Goal: Task Accomplishment & Management: Manage account settings

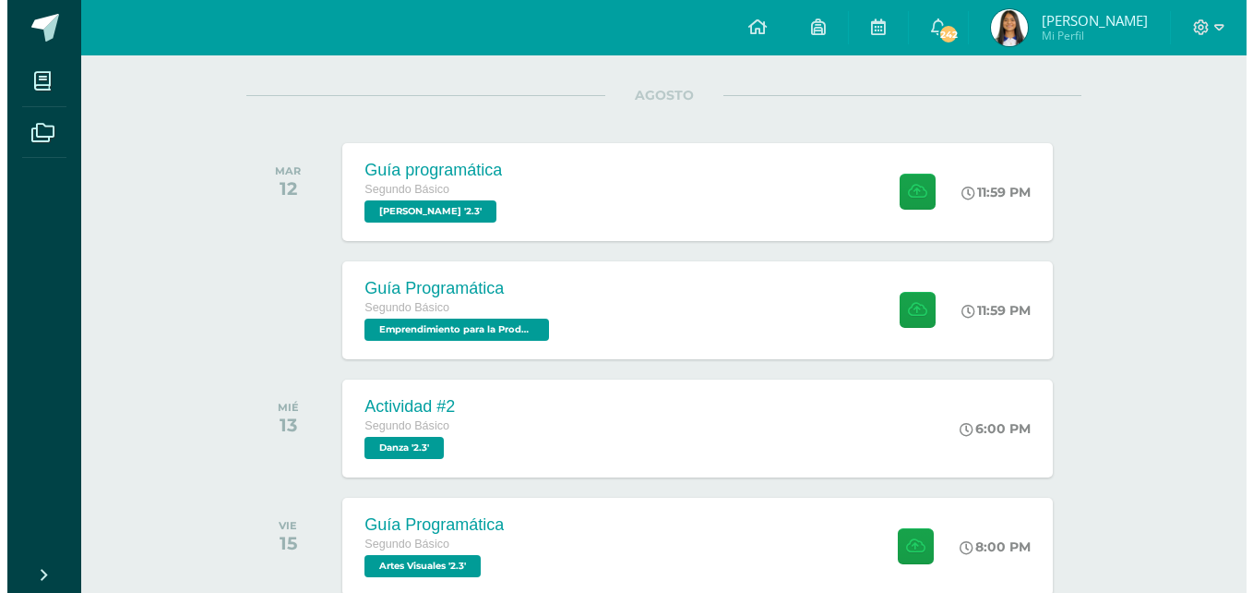
scroll to position [258, 0]
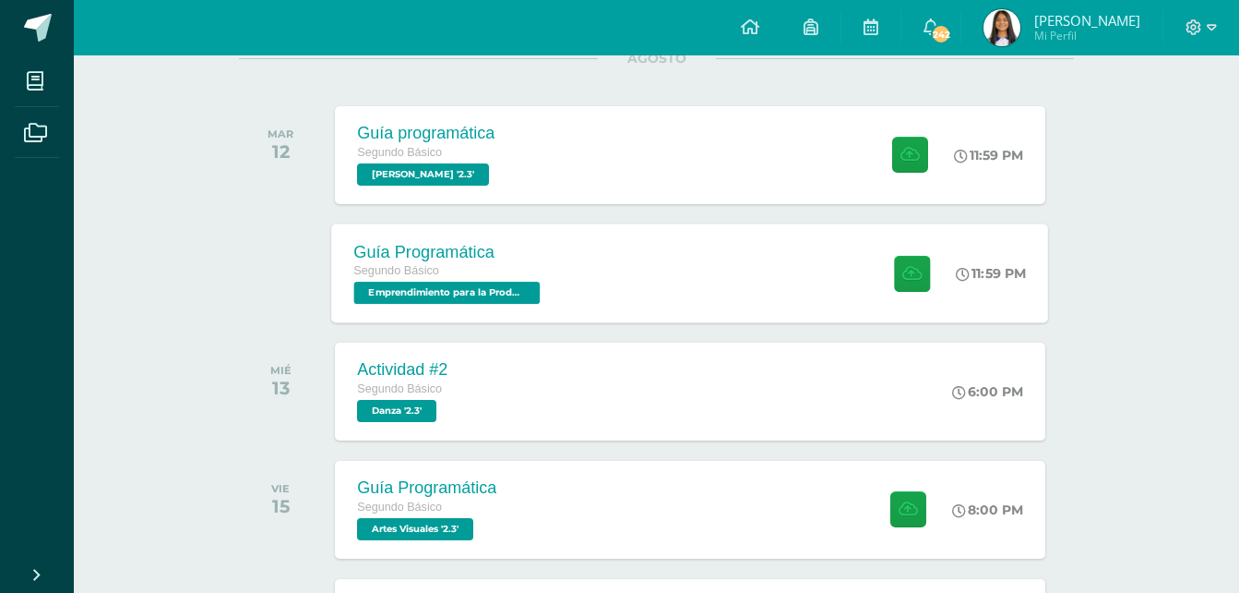
click at [626, 287] on div "Guía Programática Segundo Básico Emprendimiento para la Productividad '2.3' 11:…" at bounding box center [690, 272] width 717 height 99
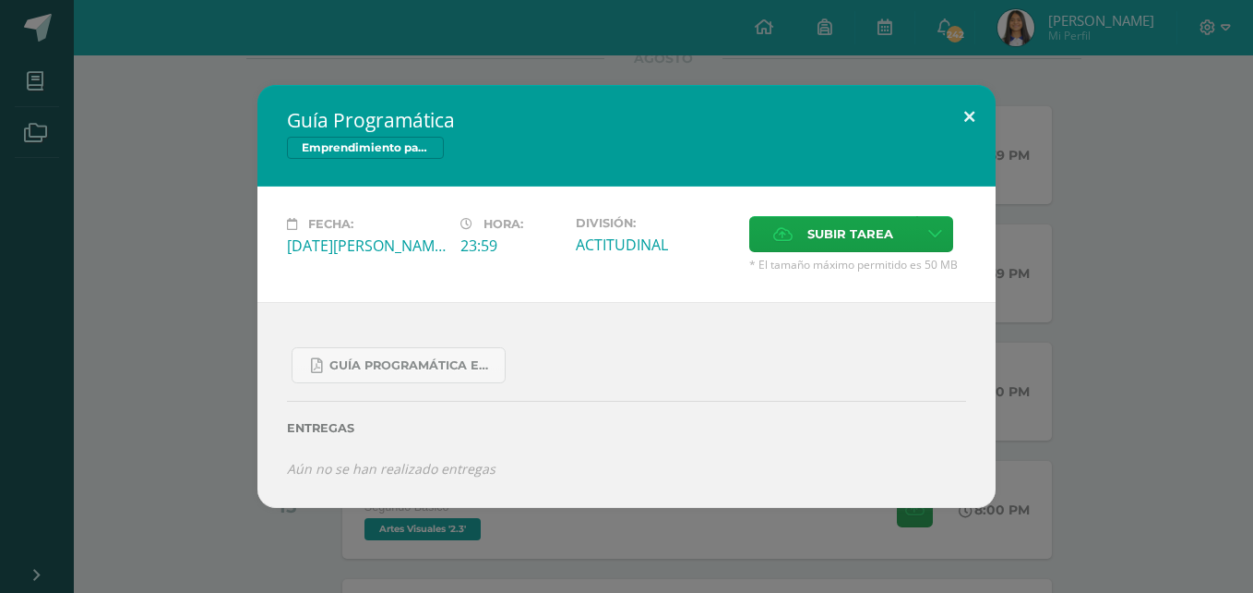
click at [976, 115] on button at bounding box center [969, 116] width 53 height 63
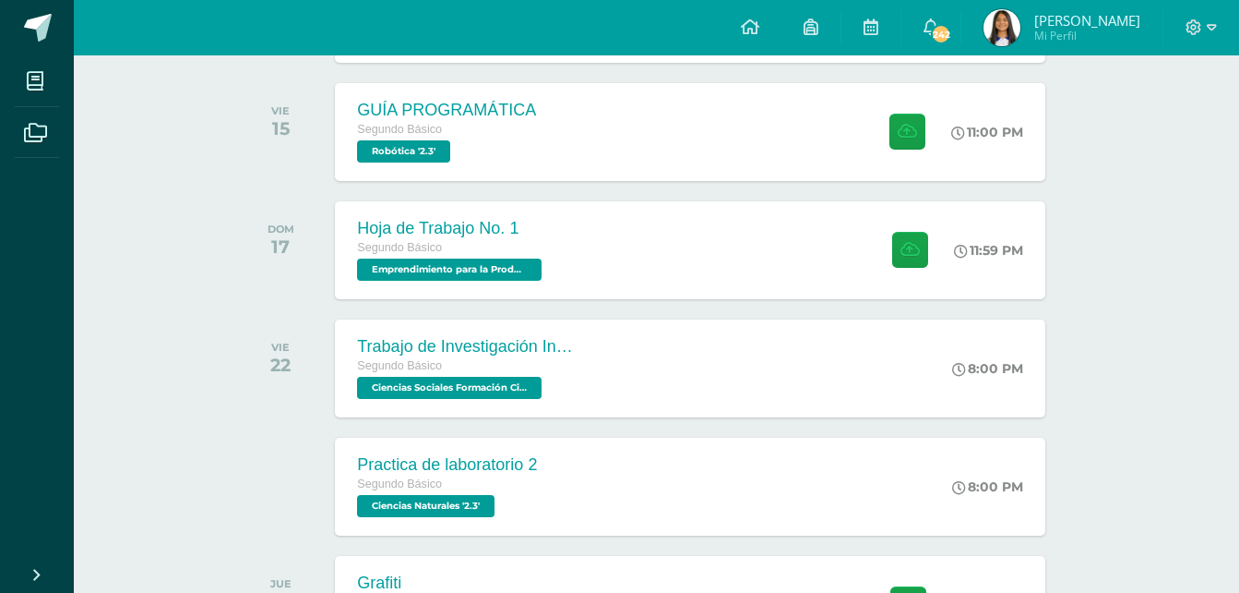
scroll to position [1735, 0]
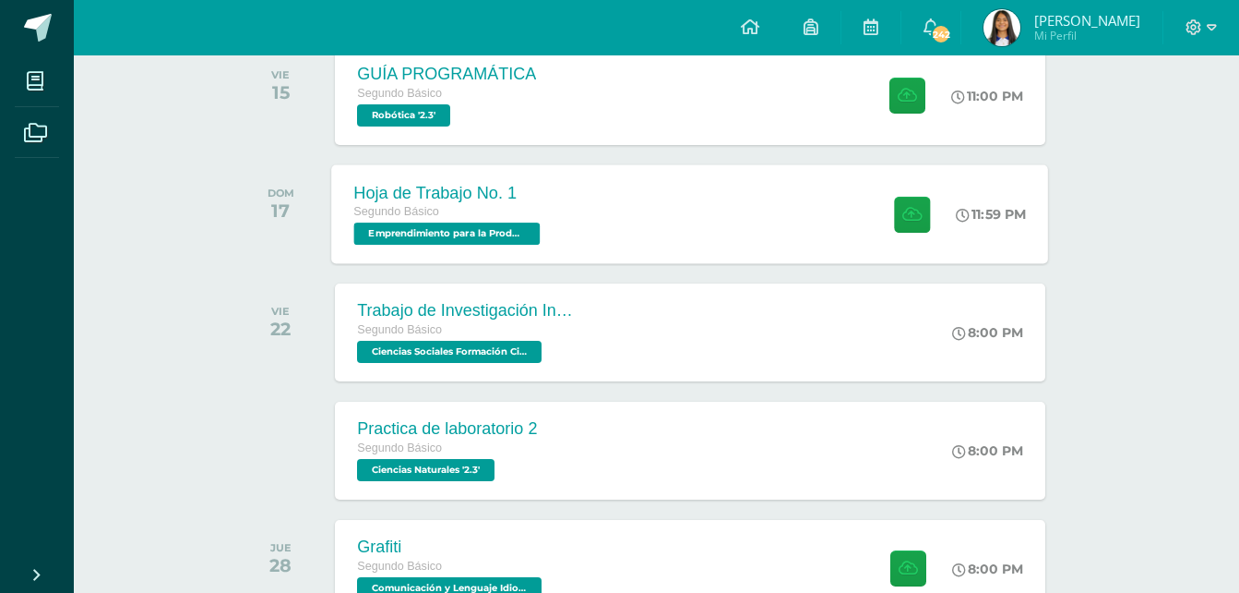
click at [611, 223] on div "Hoja de Trabajo No. 1 Segundo Básico Emprendimiento para la Productividad '2.3'…" at bounding box center [690, 213] width 717 height 99
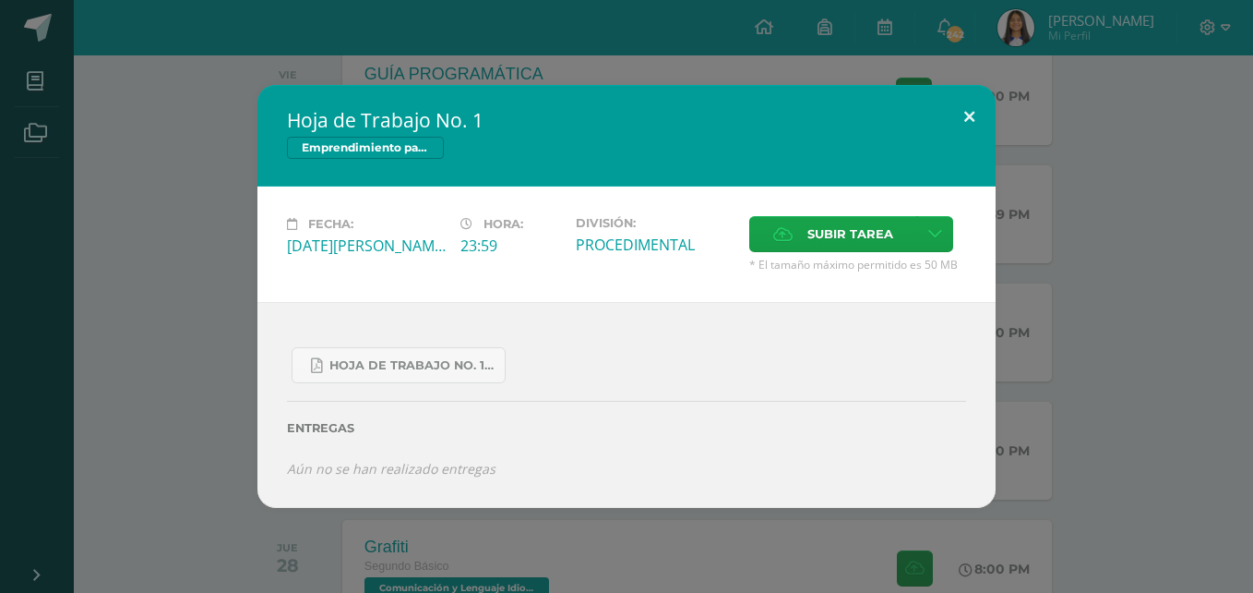
click at [978, 112] on button at bounding box center [969, 116] width 53 height 63
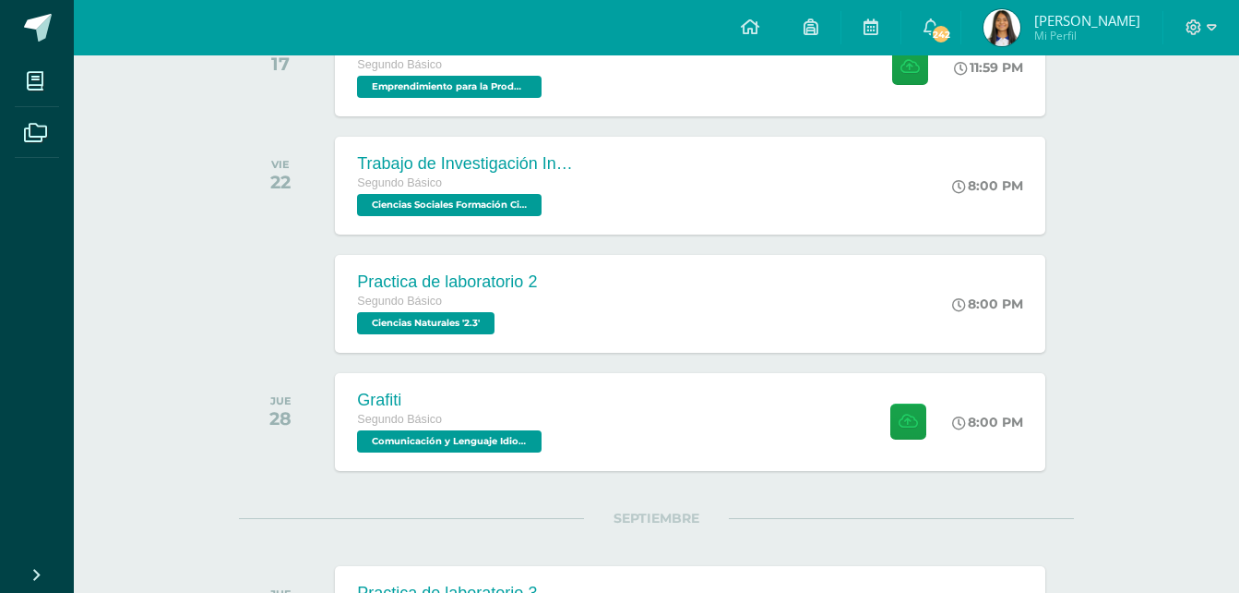
scroll to position [1883, 0]
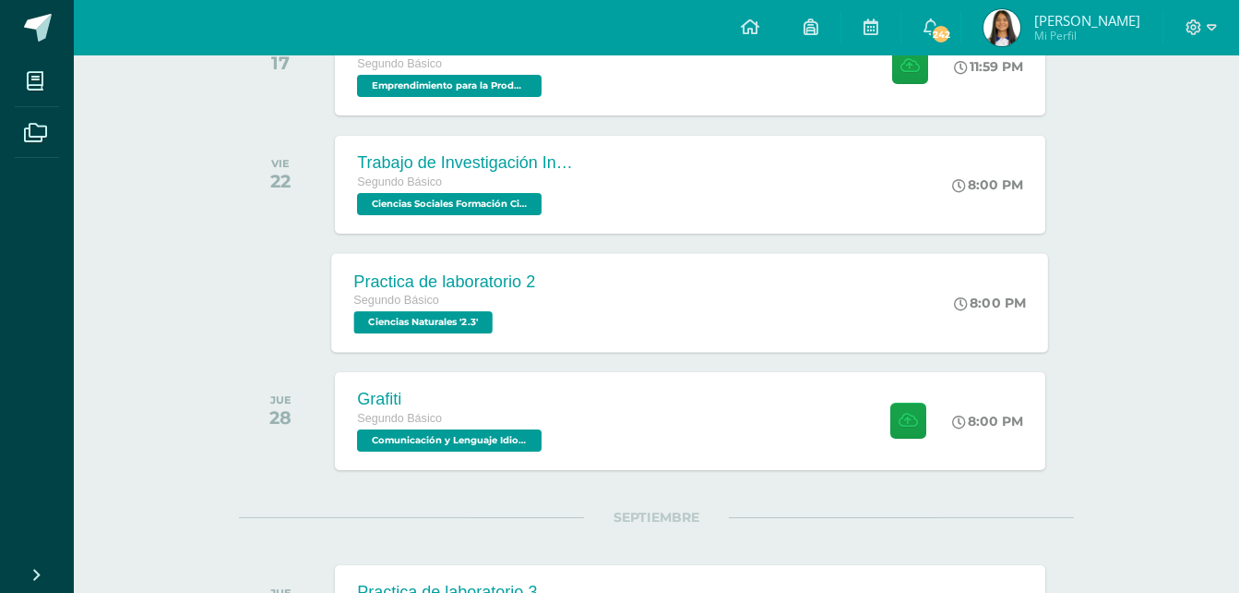
click at [691, 344] on div "Practica de laboratorio 2 Segundo Básico Ciencias Naturales '2.3' 8:00 PM Pract…" at bounding box center [690, 302] width 717 height 99
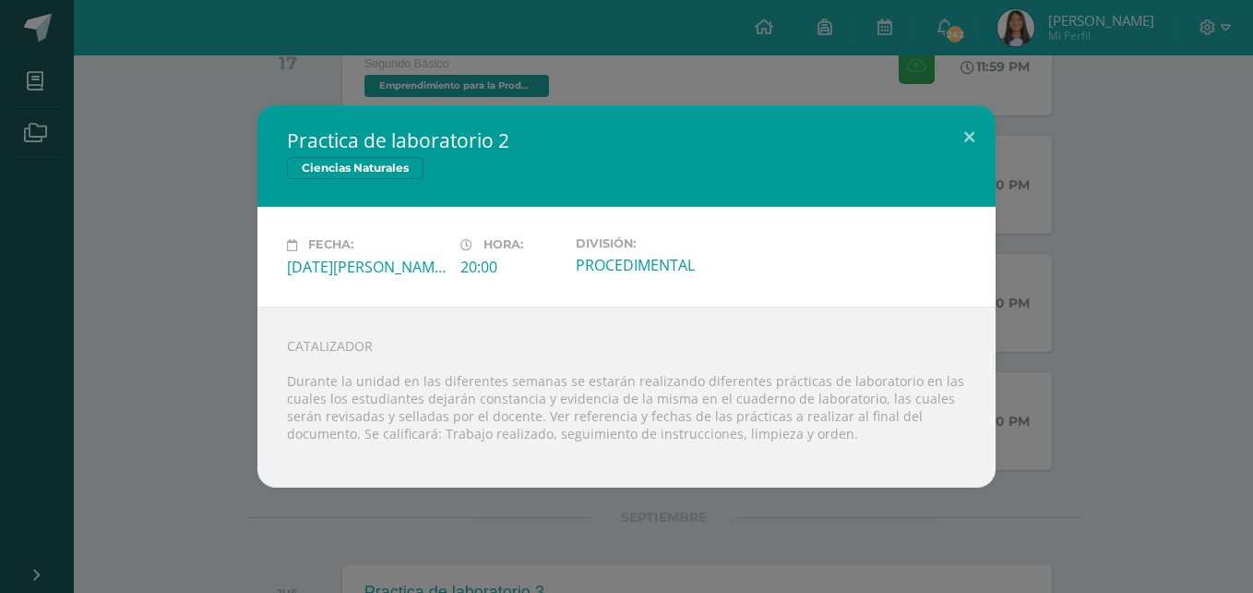
click at [670, 70] on div "Practica de laboratorio 2 Ciencias Naturales Fecha: [DATE][PERSON_NAME] Hora: 2…" at bounding box center [626, 296] width 1253 height 593
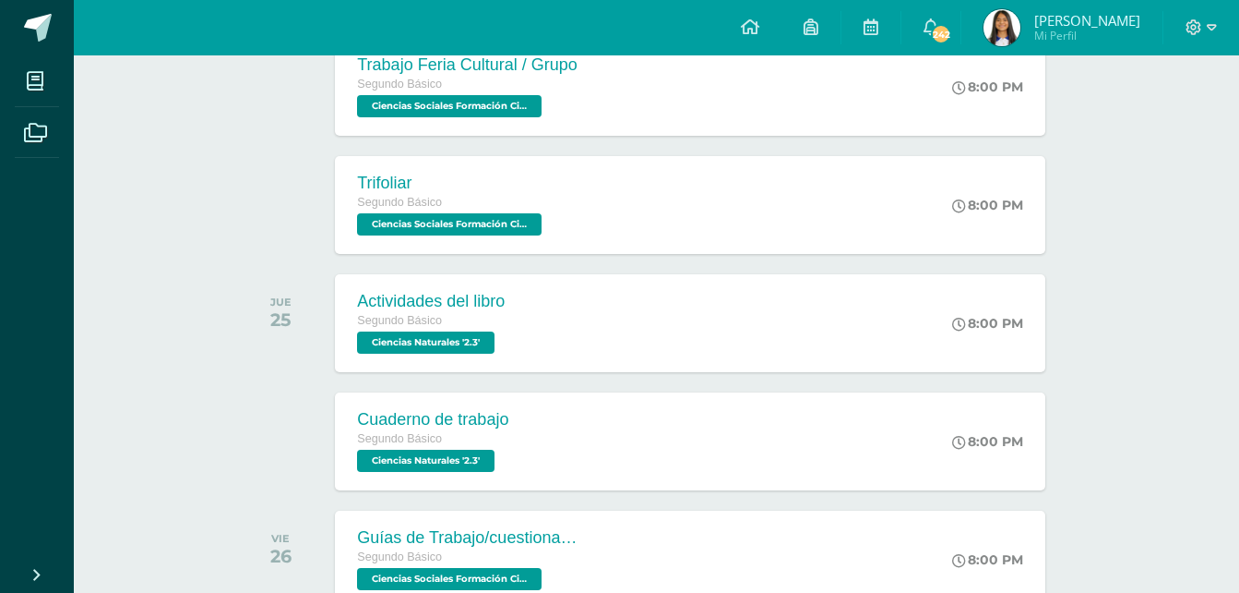
scroll to position [1034, 0]
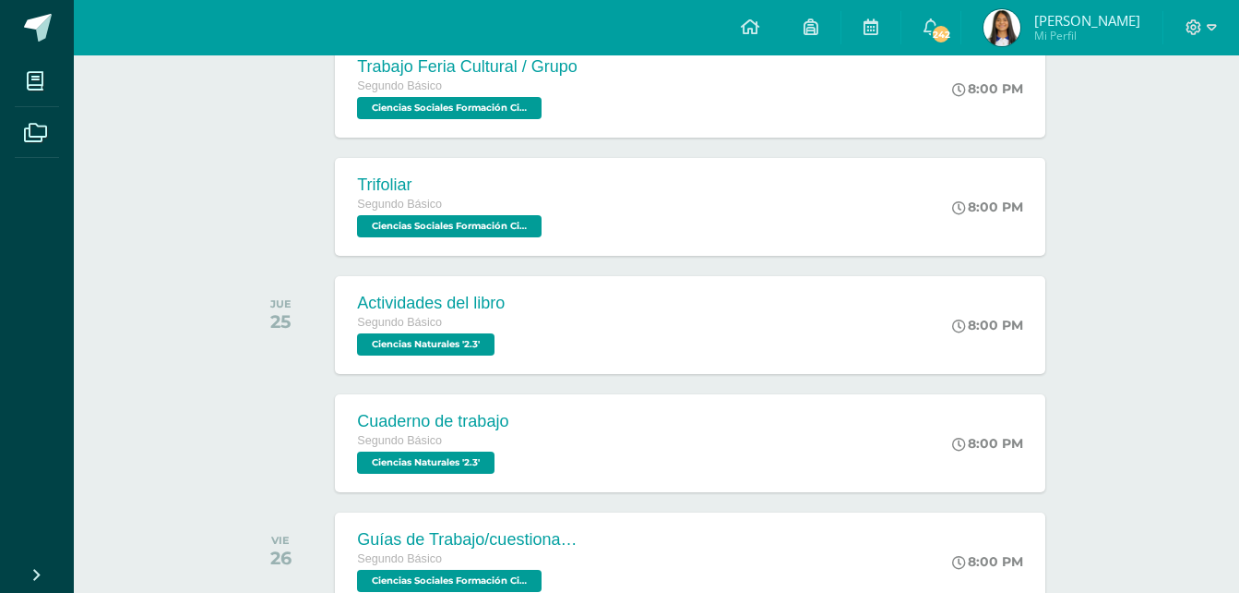
click at [1008, 17] on img at bounding box center [1002, 27] width 37 height 37
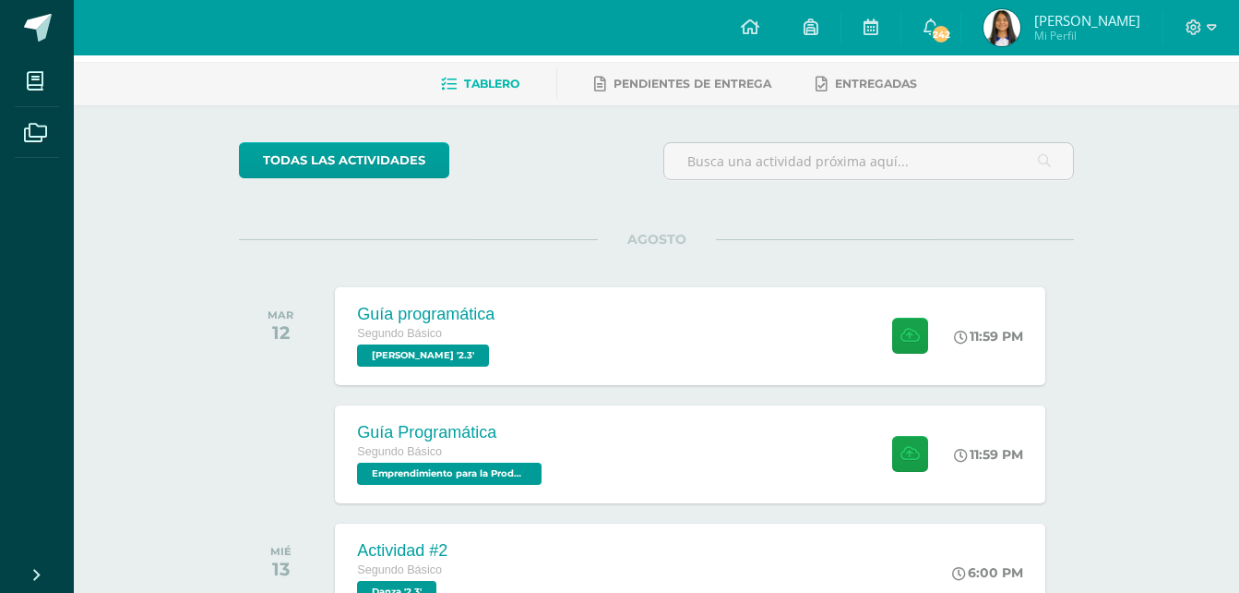
scroll to position [0, 0]
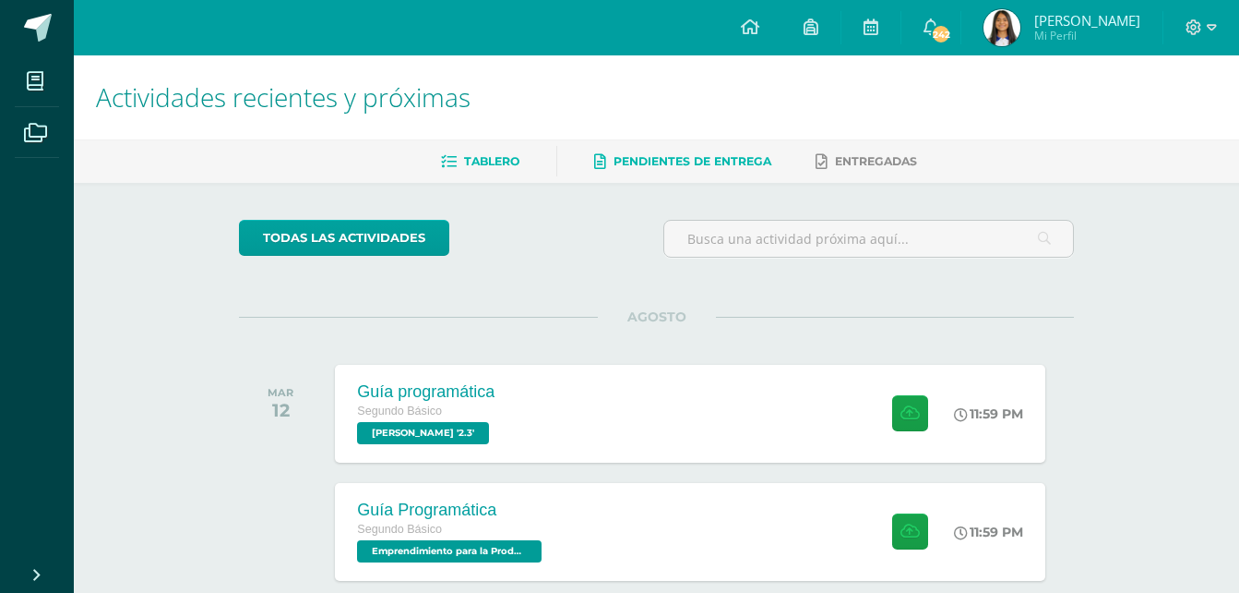
click at [642, 175] on link "Pendientes de entrega" at bounding box center [682, 162] width 177 height 30
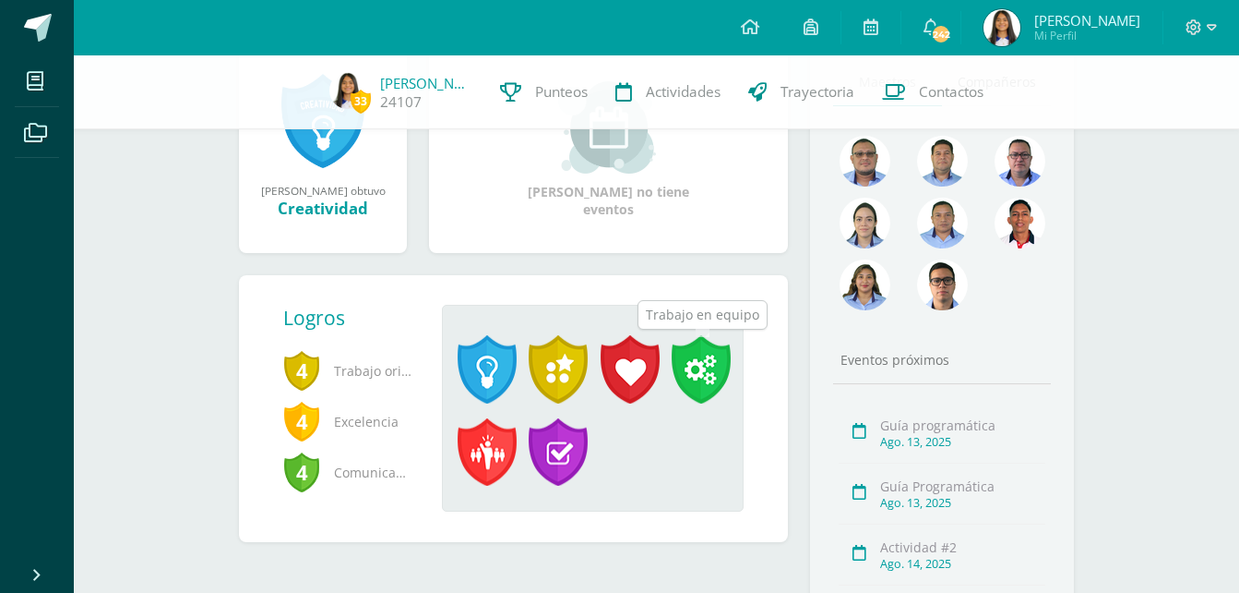
scroll to position [332, 0]
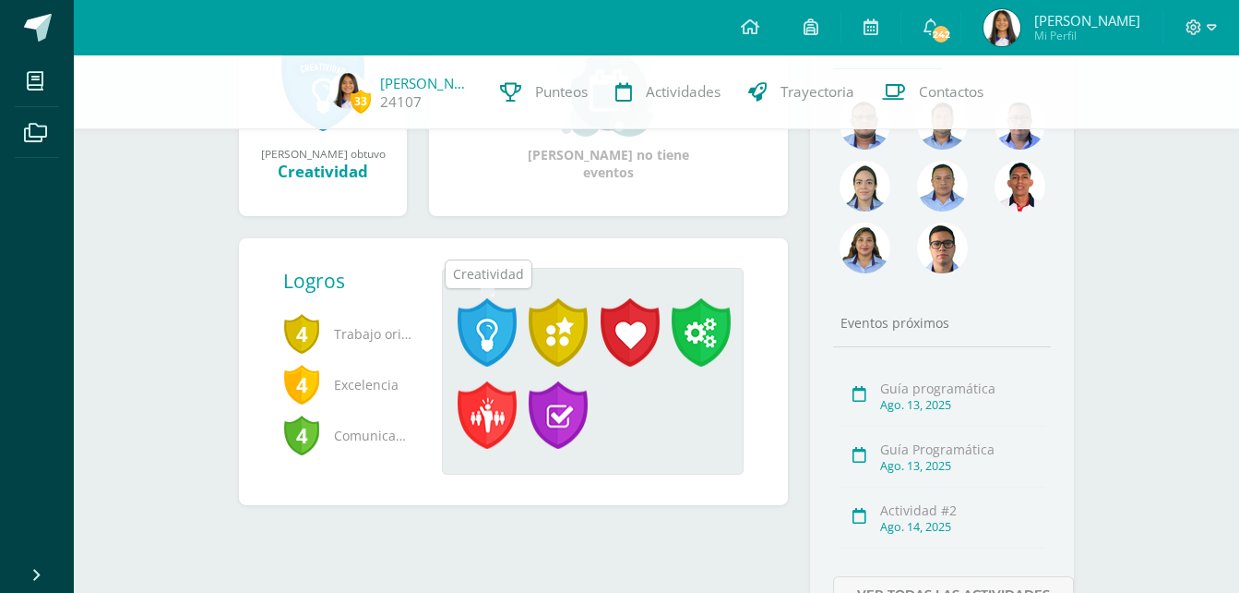
click at [497, 340] on span at bounding box center [487, 332] width 59 height 68
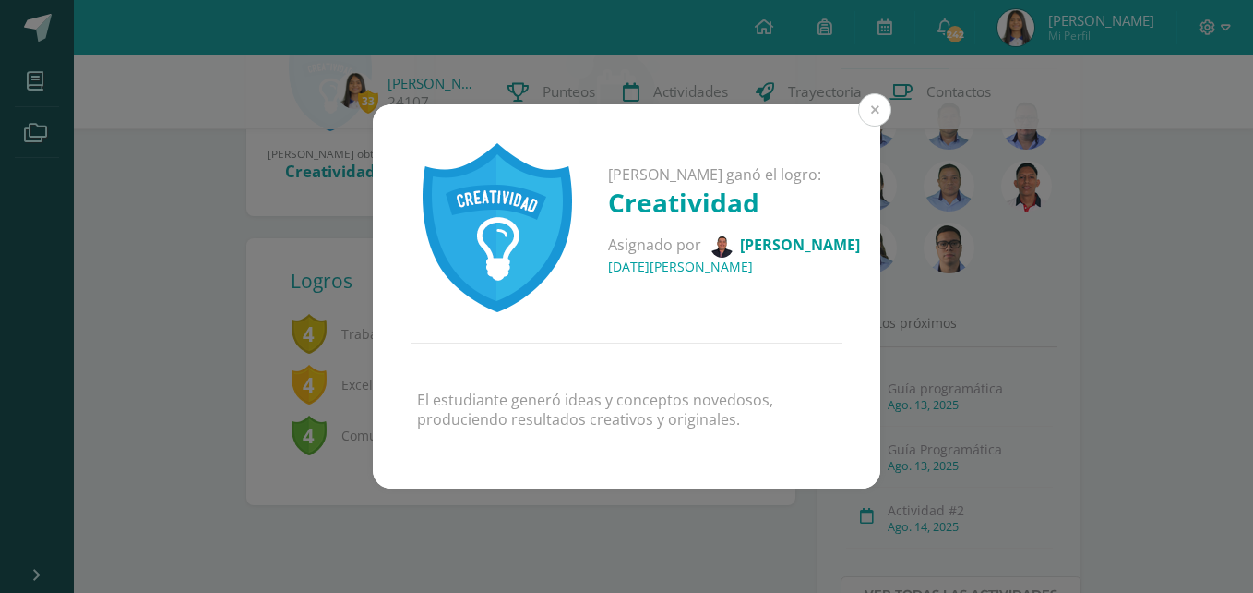
click at [868, 112] on button at bounding box center [874, 109] width 33 height 33
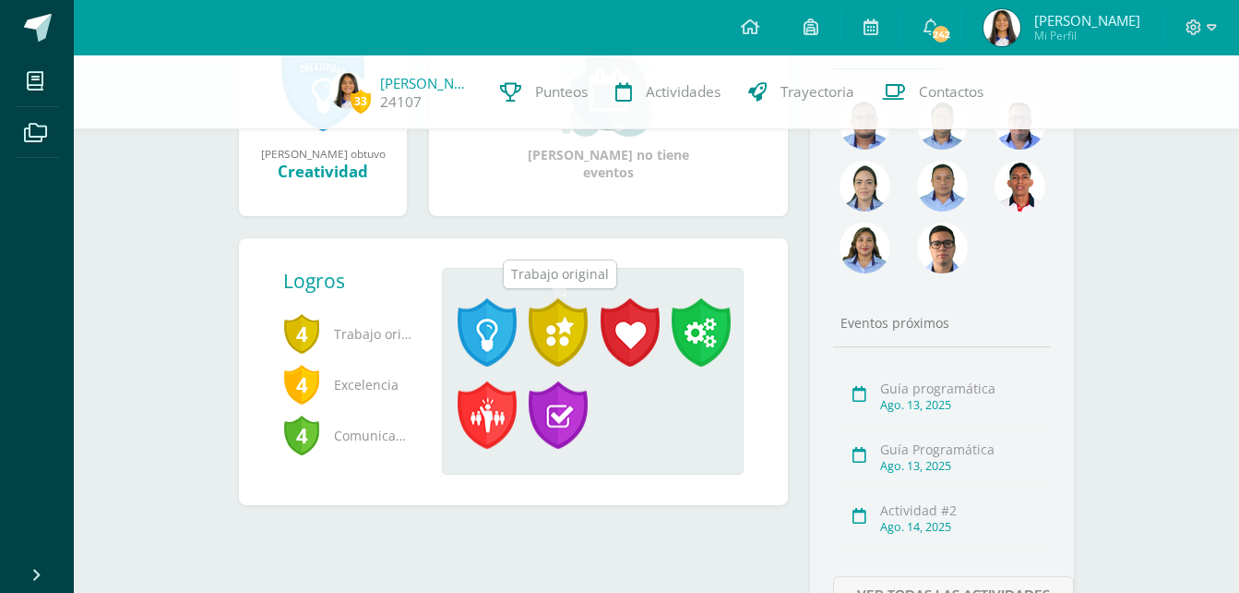
click at [566, 341] on span at bounding box center [558, 332] width 59 height 68
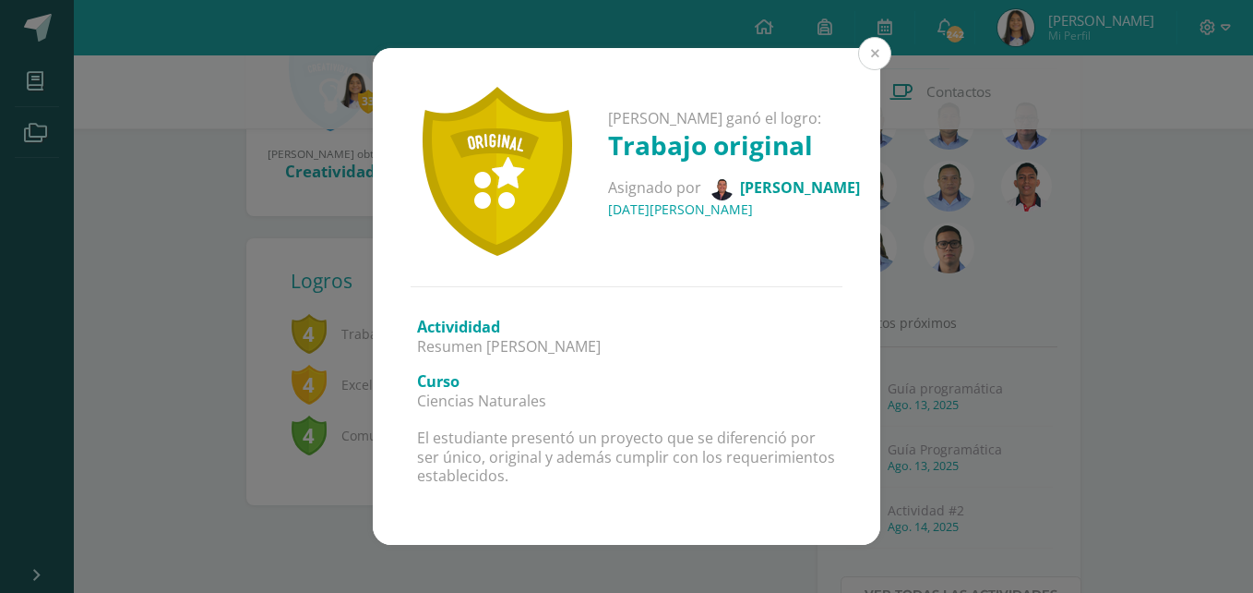
click at [874, 61] on button at bounding box center [874, 53] width 33 height 33
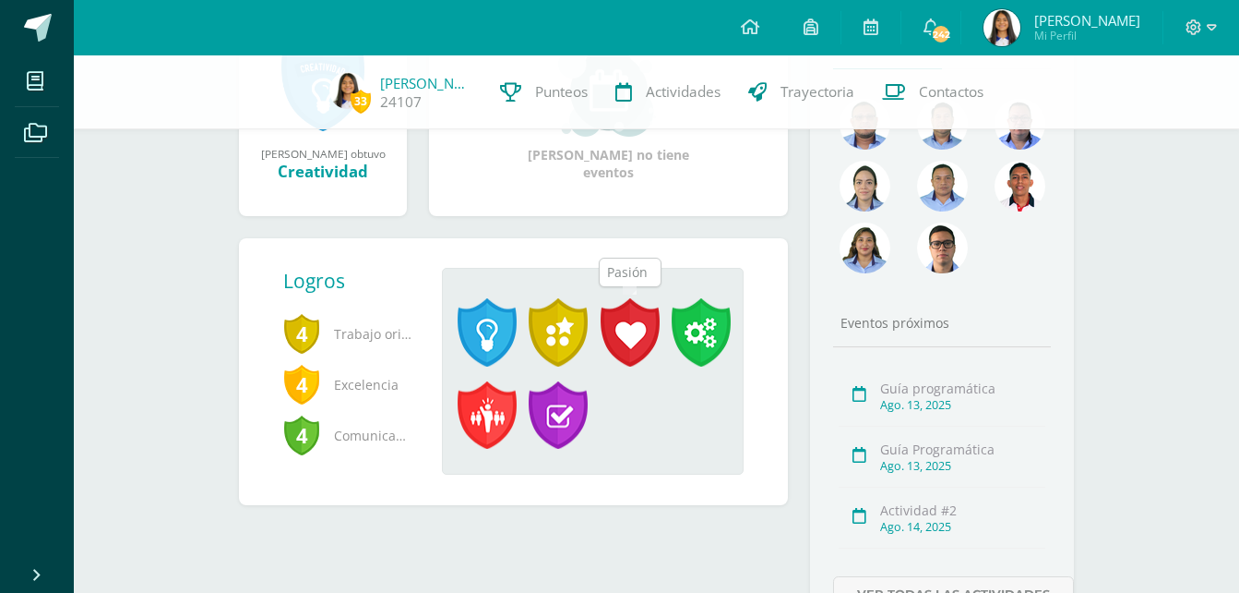
click at [630, 318] on span at bounding box center [630, 332] width 59 height 68
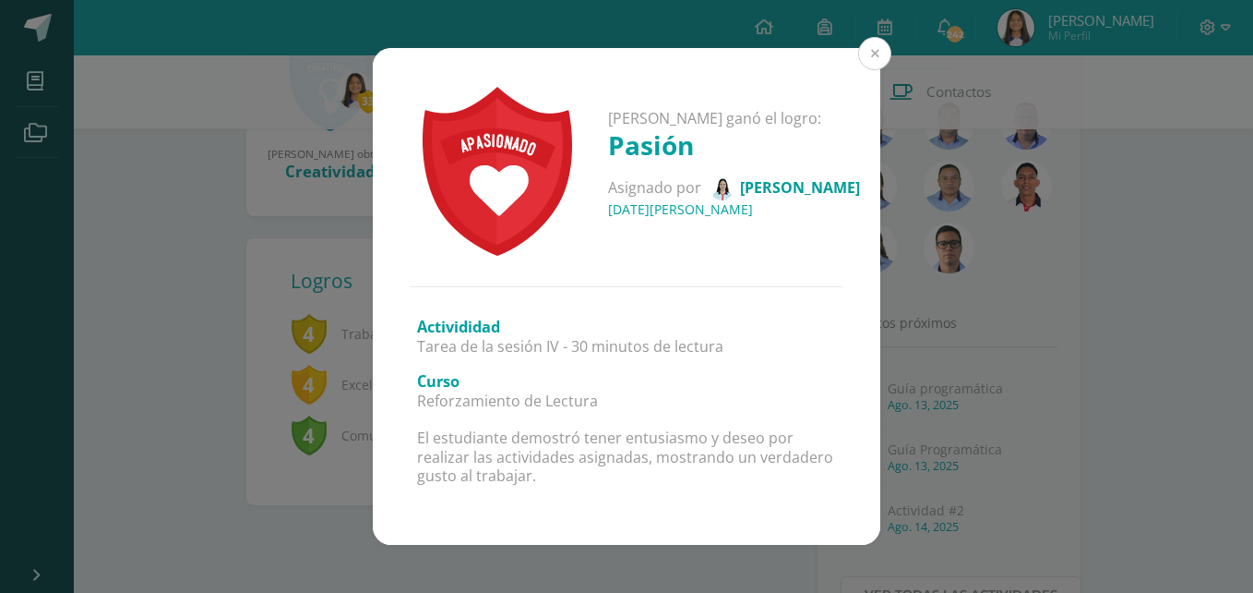
click at [874, 59] on button at bounding box center [874, 53] width 33 height 33
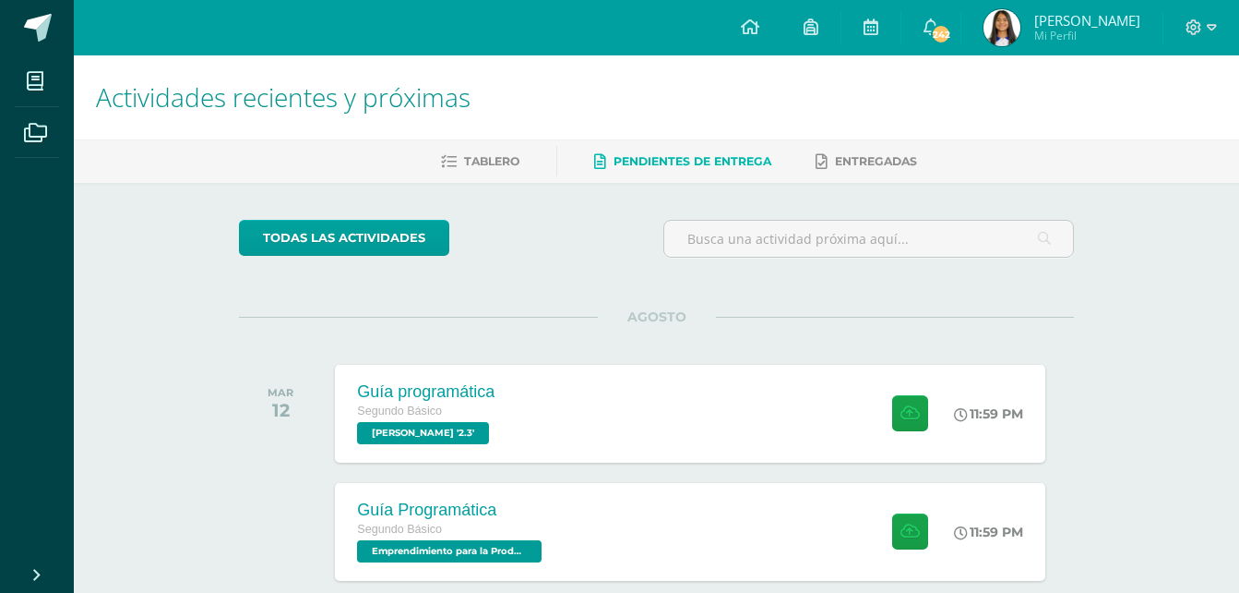
click at [573, 261] on div "todas las Actividades" at bounding box center [409, 246] width 354 height 53
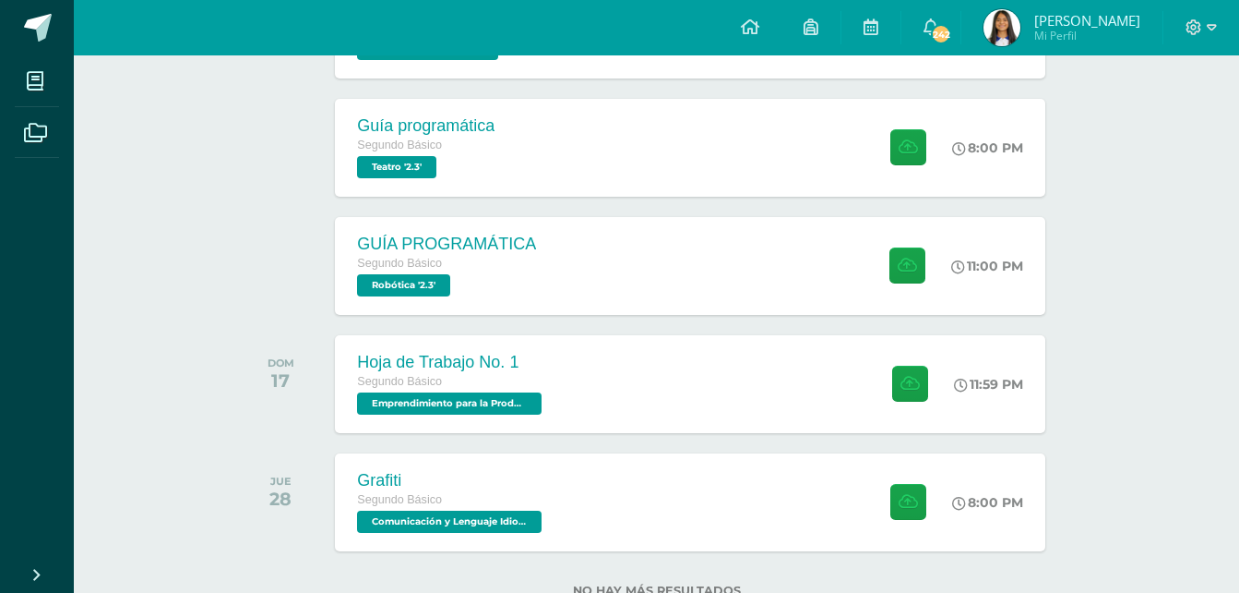
scroll to position [775, 0]
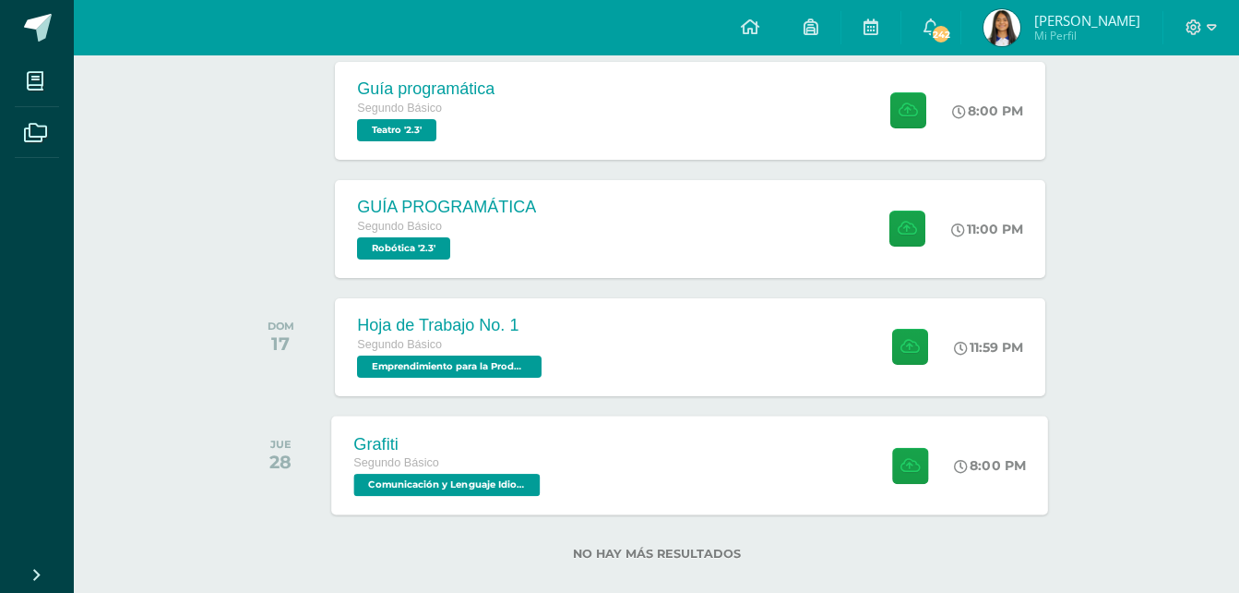
click at [587, 468] on div "Grafiti Segundo Básico Comunicación y Lenguaje Idioma Español '2.3' 8:00 PM Gra…" at bounding box center [690, 464] width 717 height 99
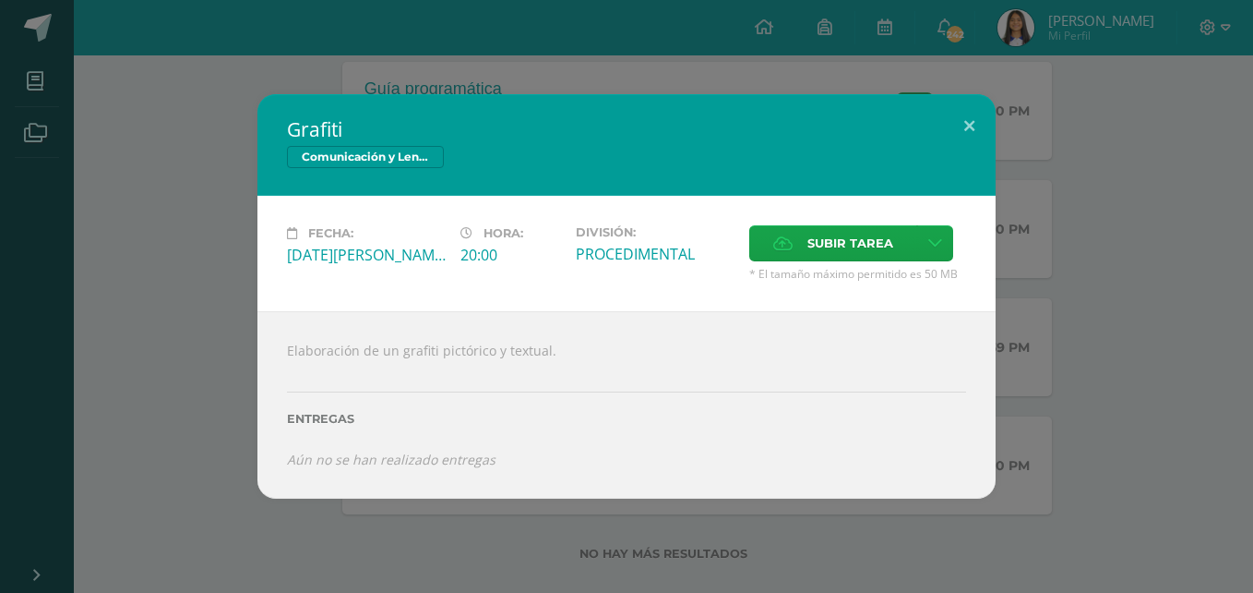
click at [582, 506] on div "Grafiti Comunicación y Lenguaje Idioma Español Fecha: Jueves 28 de Agosto Hora:…" at bounding box center [626, 296] width 1253 height 593
